Goal: Navigation & Orientation: Find specific page/section

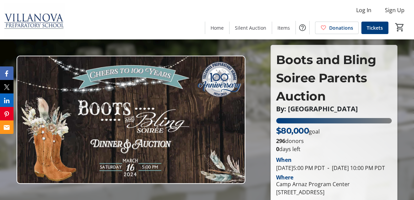
click at [181, 148] on img at bounding box center [131, 120] width 229 height 129
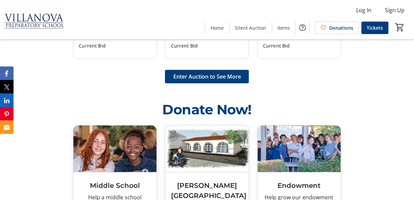
scroll to position [1014, 0]
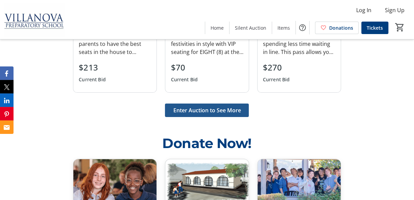
click at [237, 119] on span at bounding box center [207, 110] width 84 height 16
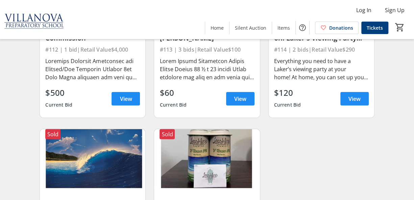
scroll to position [6096, 0]
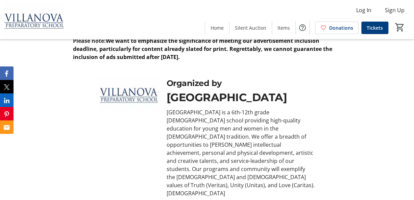
scroll to position [2920, 0]
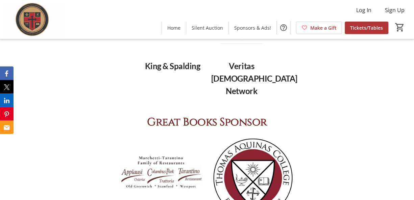
scroll to position [2995, 0]
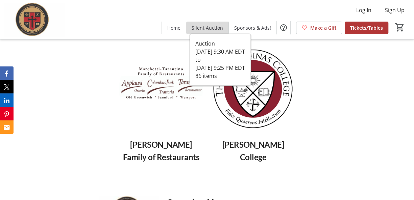
click at [215, 31] on span "Silent Auction" at bounding box center [207, 27] width 31 height 7
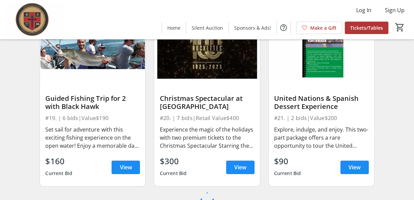
scroll to position [1333, 0]
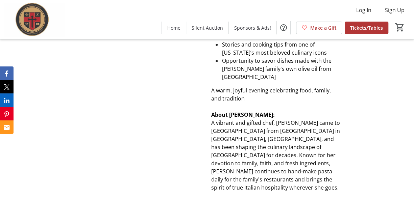
scroll to position [2995, 0]
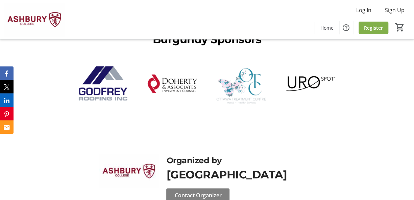
scroll to position [1742, 0]
